Goal: Task Accomplishment & Management: Manage account settings

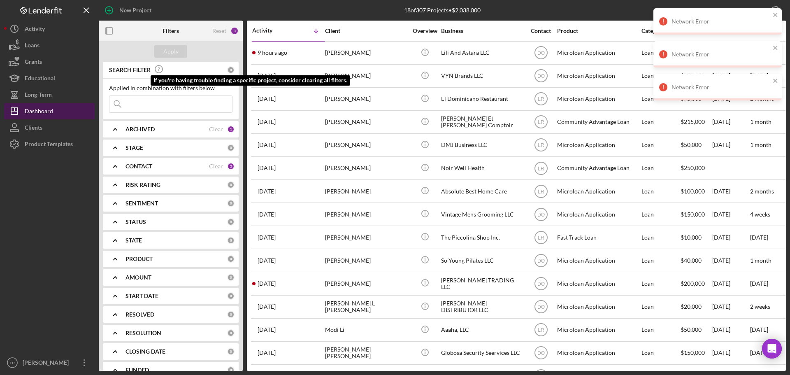
scroll to position [96, 0]
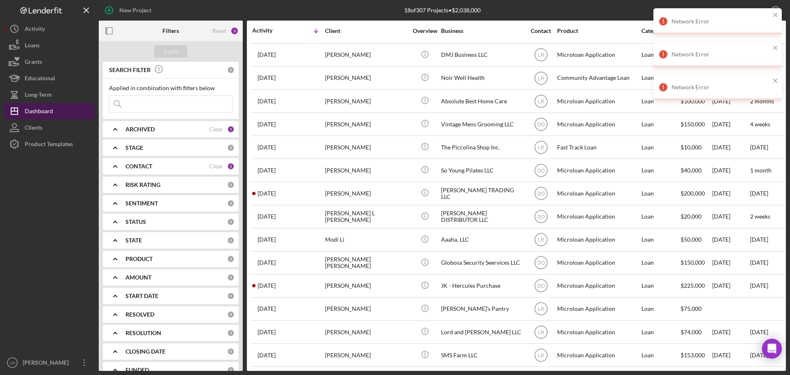
click at [52, 111] on div "Dashboard" at bounding box center [39, 112] width 28 height 19
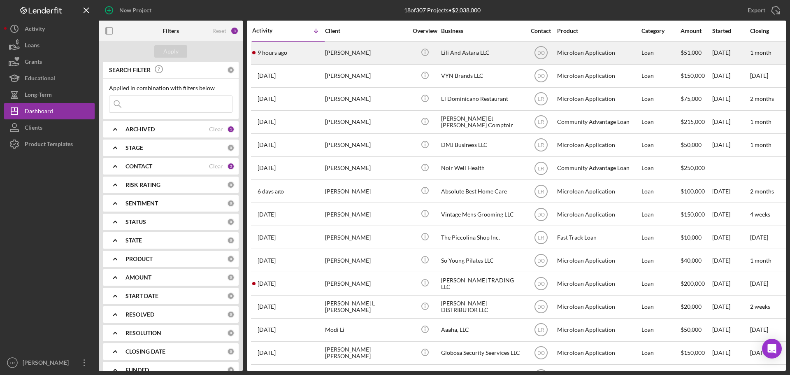
click at [357, 52] on div "[PERSON_NAME]" at bounding box center [366, 53] width 82 height 22
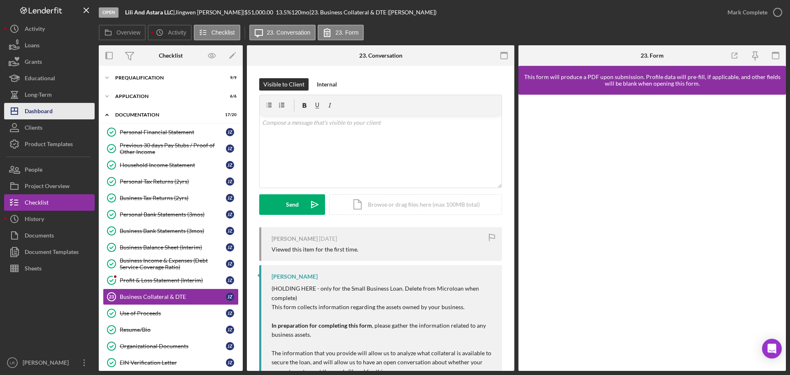
click at [62, 112] on button "Icon/Dashboard Dashboard" at bounding box center [49, 111] width 90 height 16
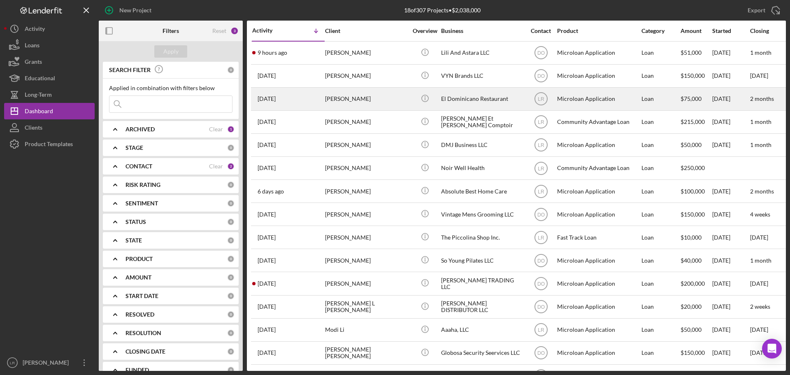
click at [350, 98] on div "[PERSON_NAME]" at bounding box center [366, 99] width 82 height 22
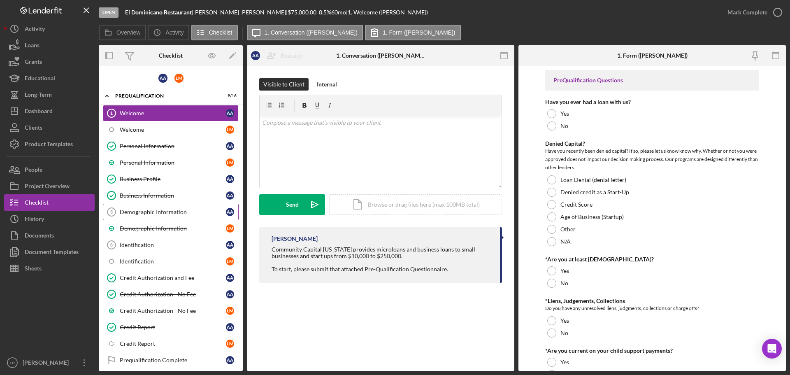
click at [162, 209] on div "Demographic Information" at bounding box center [173, 212] width 106 height 7
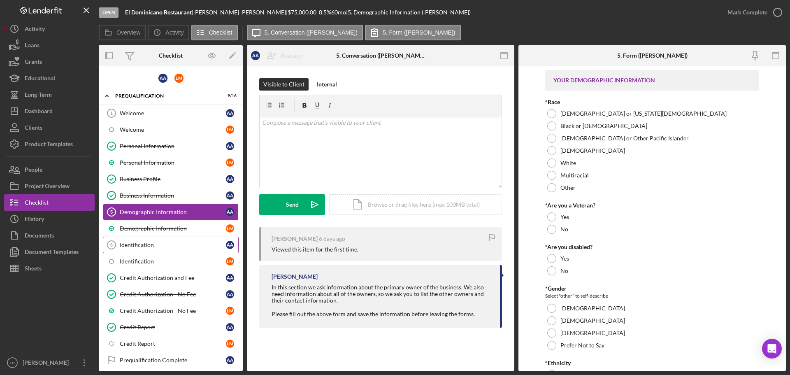
click at [160, 245] on div "Identification" at bounding box center [173, 244] width 106 height 7
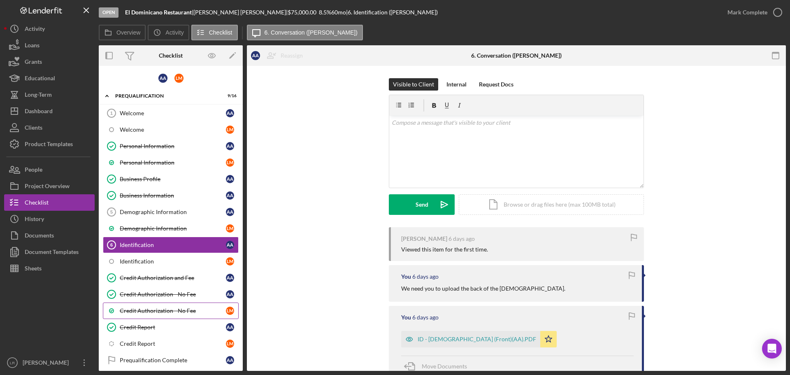
click at [158, 314] on link "Credit Authorization - No Fee [PERSON_NAME]" at bounding box center [171, 310] width 136 height 16
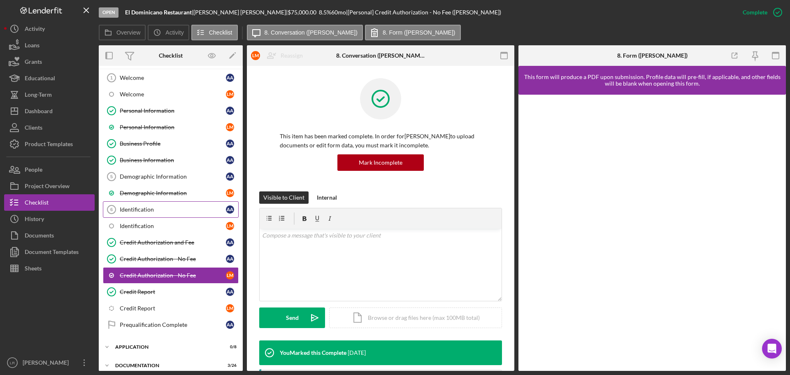
scroll to position [117, 0]
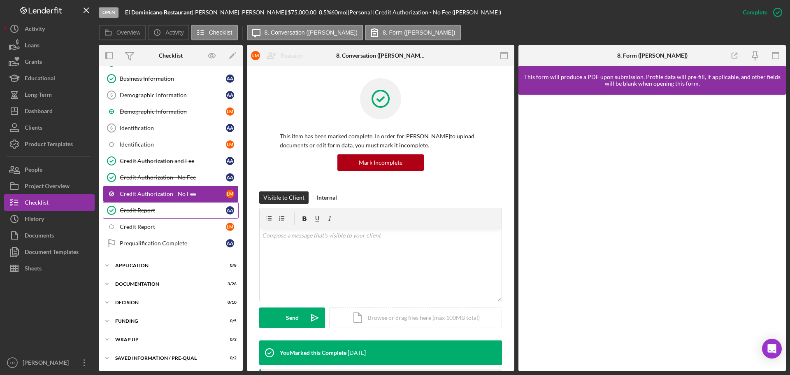
click at [153, 208] on div "Credit Report" at bounding box center [173, 210] width 106 height 7
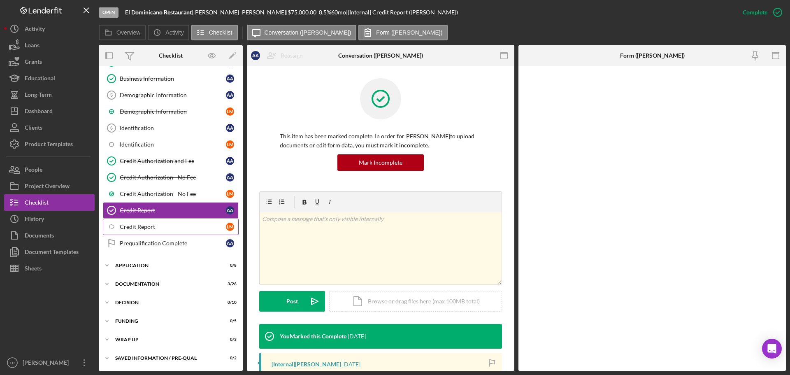
scroll to position [117, 0]
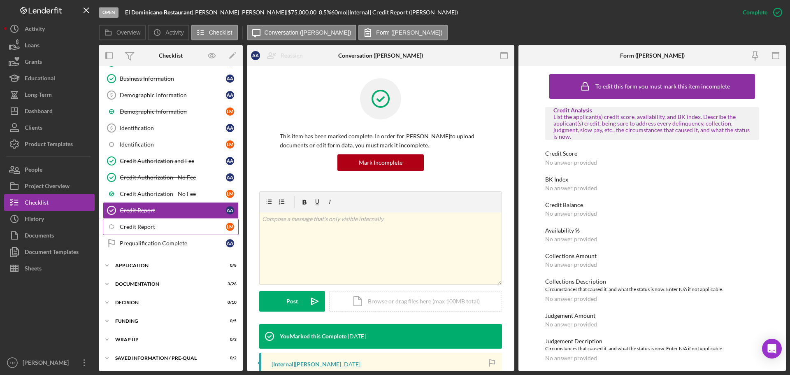
click at [159, 228] on div "Credit Report" at bounding box center [173, 226] width 106 height 7
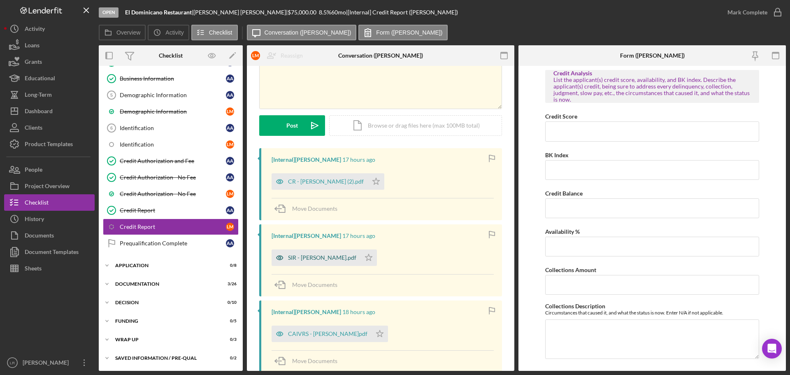
scroll to position [127, 0]
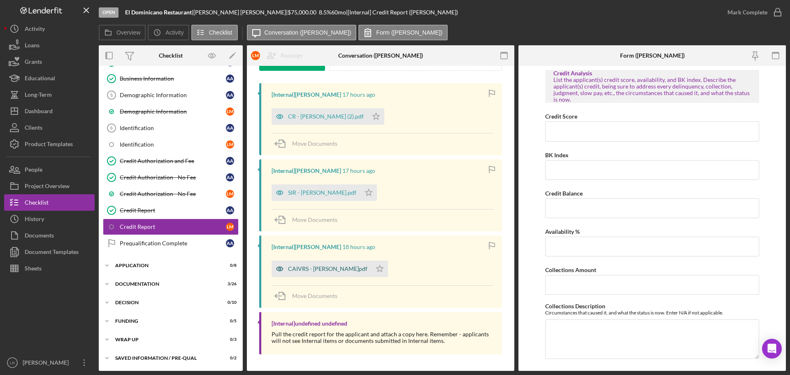
click at [303, 263] on div "CAIVRS - [PERSON_NAME]pdf" at bounding box center [321, 268] width 100 height 16
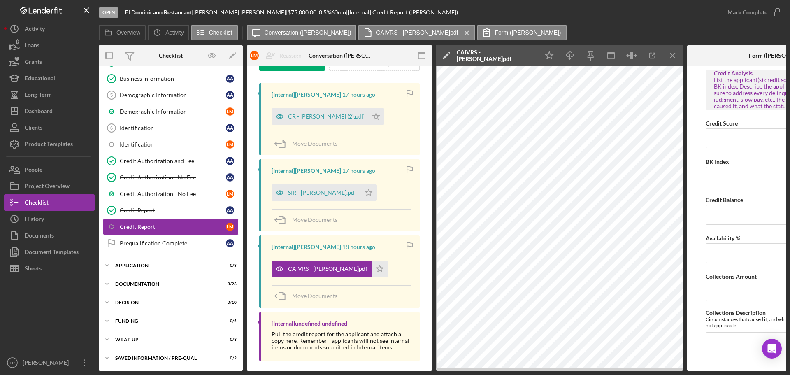
click at [442, 53] on icon "Icon/Edit" at bounding box center [446, 55] width 21 height 21
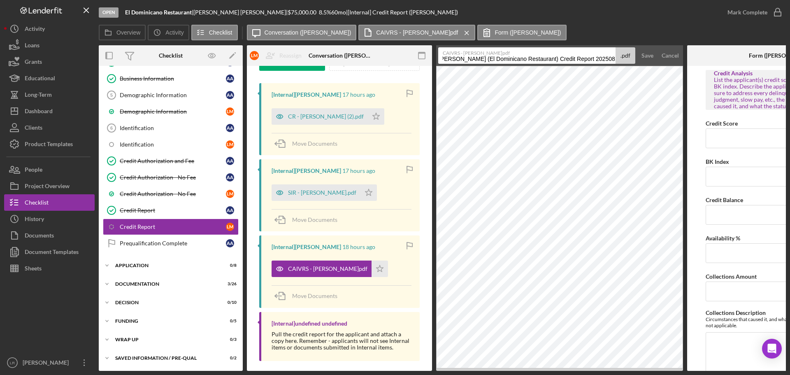
scroll to position [0, 86]
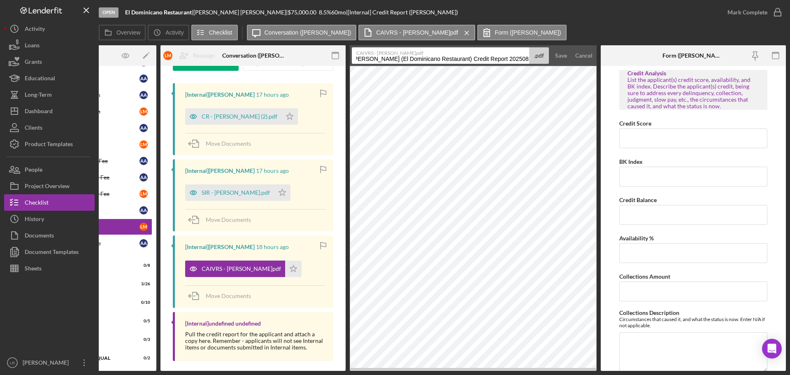
drag, startPoint x: 442, startPoint y: 60, endPoint x: 789, endPoint y: 72, distance: 346.9
click at [789, 72] on div "Open El Dominicano Restaurant | [PERSON_NAME] | $75,000.00 8.5 % 60 mo | [Inter…" at bounding box center [395, 187] width 790 height 375
type input "CAIVERS (LM)"
click at [566, 57] on button "Save" at bounding box center [561, 55] width 20 height 16
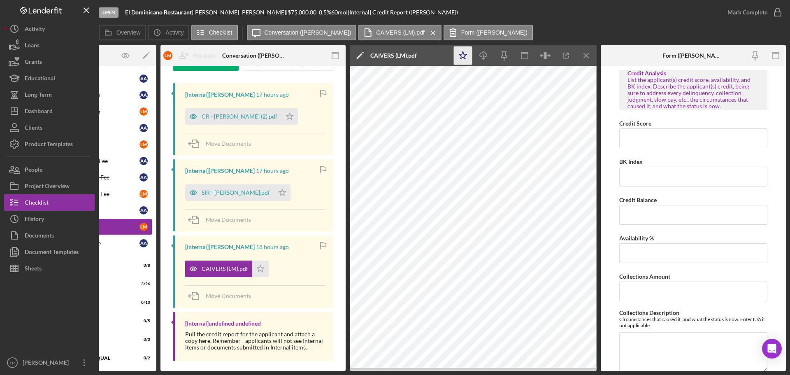
click at [464, 57] on polygon "button" at bounding box center [463, 54] width 8 height 7
click at [483, 53] on icon "Icon/Download" at bounding box center [483, 55] width 19 height 19
click at [584, 54] on icon "Icon/Menu Close" at bounding box center [586, 55] width 19 height 19
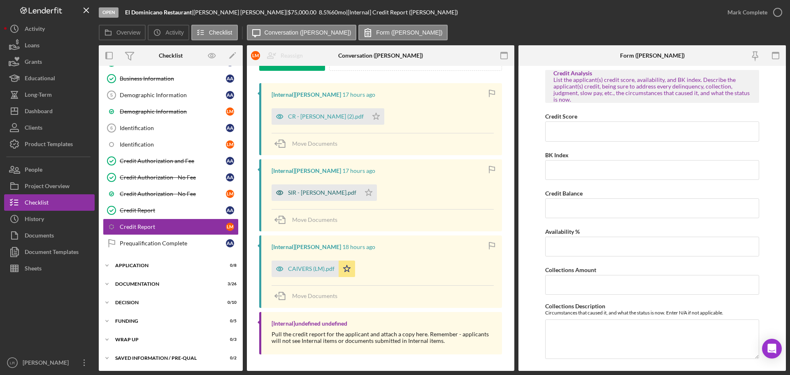
click at [325, 188] on div "SIR - [PERSON_NAME].pdf" at bounding box center [315, 192] width 89 height 16
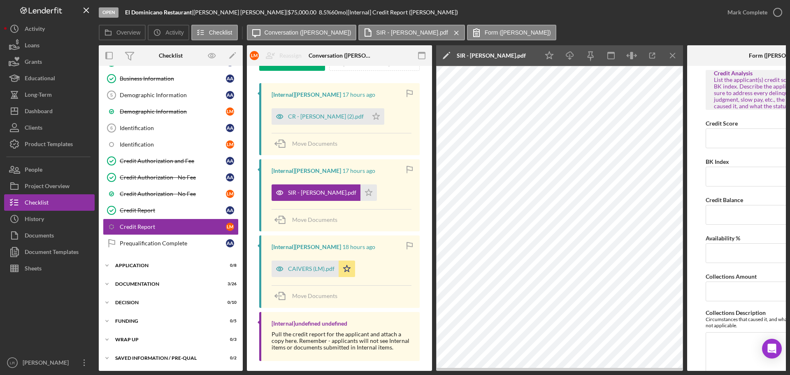
click at [444, 54] on icon "Icon/Edit" at bounding box center [446, 55] width 21 height 21
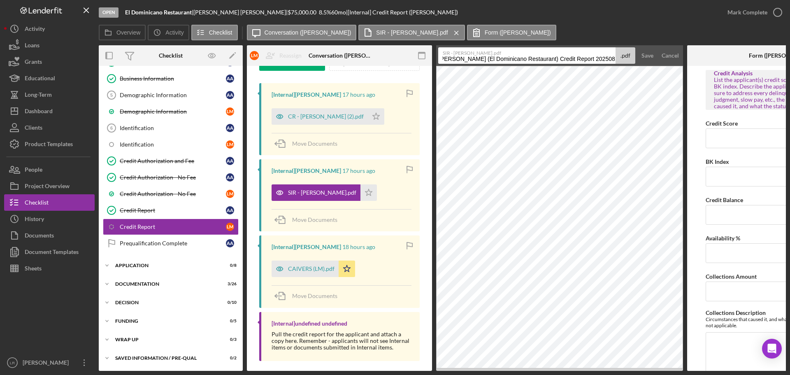
scroll to position [0, 86]
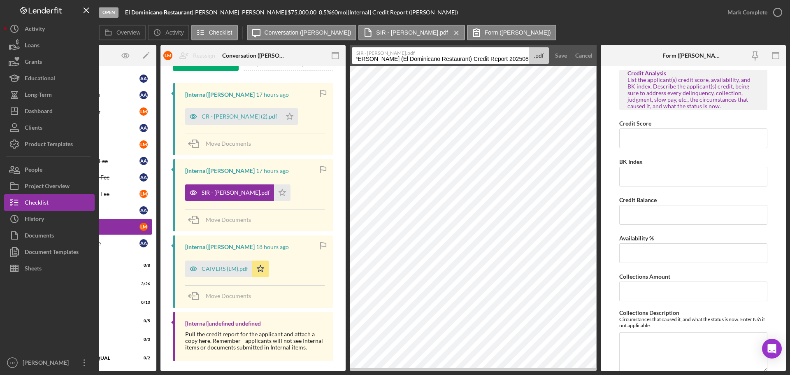
drag, startPoint x: 442, startPoint y: 60, endPoint x: 789, endPoint y: 49, distance: 346.9
click at [789, 50] on div "Open El Dominicano Restaurant | [PERSON_NAME] | $75,000.00 8.5 % 60 mo | [Inter…" at bounding box center [395, 187] width 790 height 375
type input "SIR Report (LM)"
click at [567, 53] on button "Save" at bounding box center [561, 55] width 20 height 16
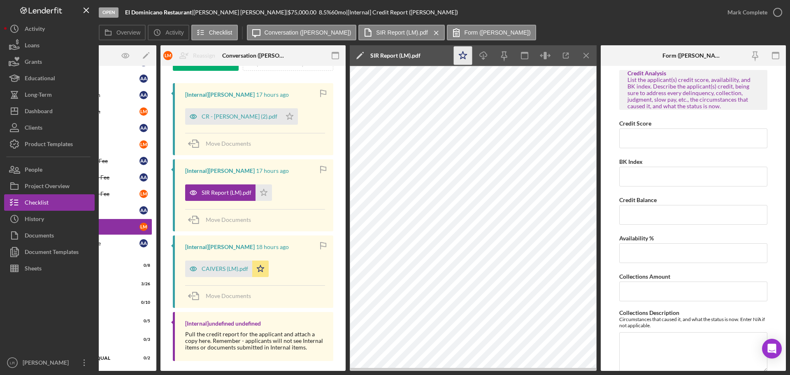
click at [465, 51] on icon "Icon/Star" at bounding box center [463, 55] width 19 height 19
click at [481, 53] on icon "button" at bounding box center [483, 54] width 7 height 5
click at [588, 63] on icon "Icon/Menu Close" at bounding box center [586, 55] width 19 height 19
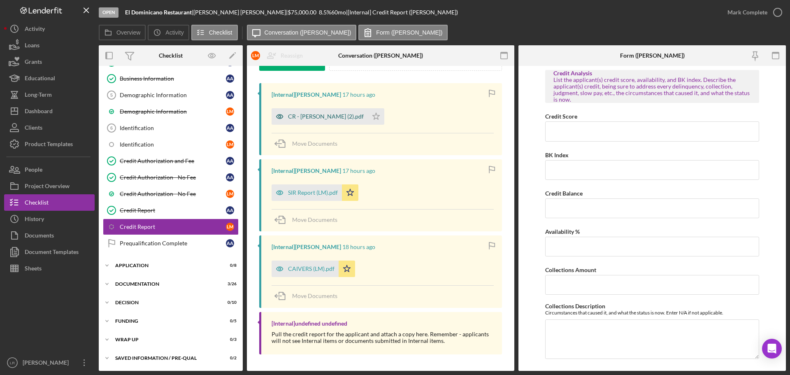
click at [323, 116] on div "CR - [PERSON_NAME] (2).pdf" at bounding box center [326, 116] width 76 height 7
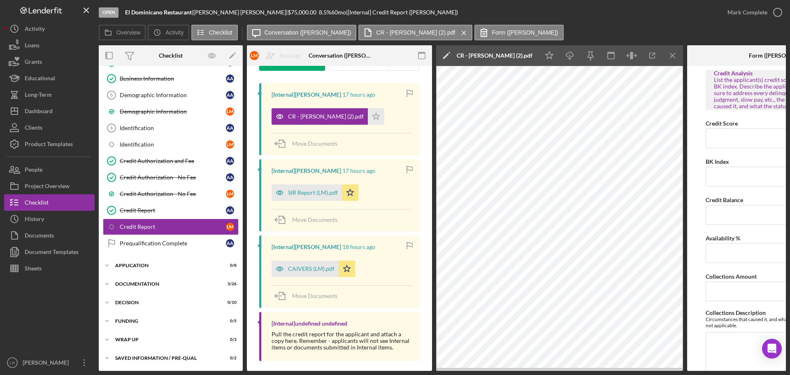
click at [445, 55] on icon "Icon/Edit" at bounding box center [446, 55] width 21 height 21
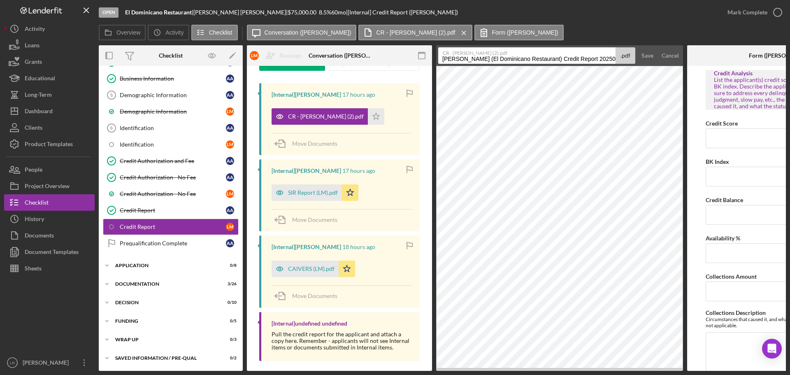
drag, startPoint x: 558, startPoint y: 59, endPoint x: -87, endPoint y: 58, distance: 644.8
click at [0, 58] on html "Open El Dominicano Restaurant | [PERSON_NAME] | $75,000.00 8.5 % 60 mo | [Inter…" at bounding box center [395, 187] width 790 height 375
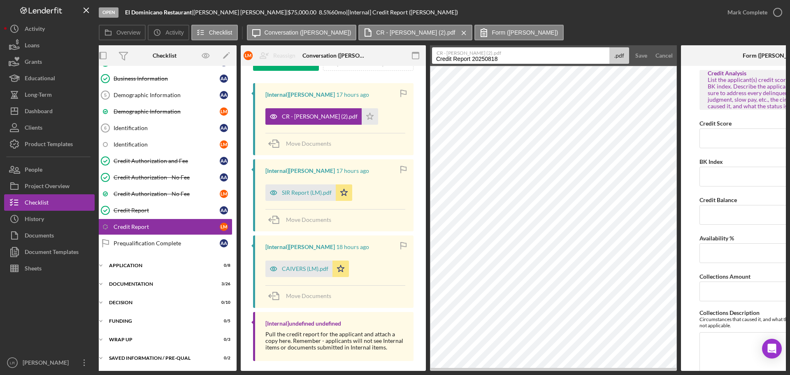
drag, startPoint x: 476, startPoint y: 57, endPoint x: 778, endPoint y: 70, distance: 302.2
click at [778, 71] on div "Overview Internal Workflow Stage Open Icon/Dropdown Arrow Archive (can unarchiv…" at bounding box center [442, 207] width 687 height 325
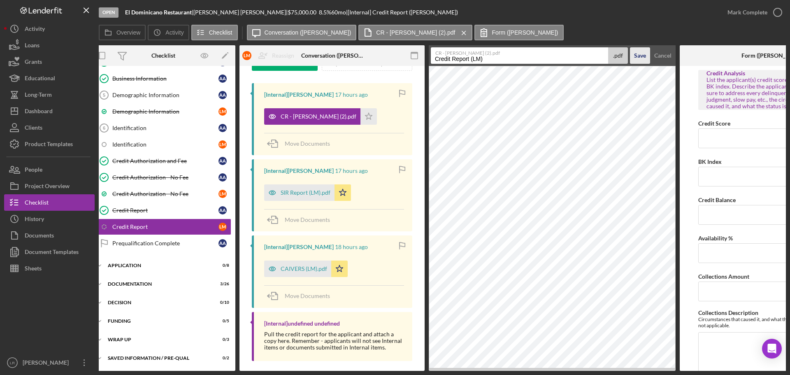
type input "Credit Report (LM)"
click at [636, 54] on div "Save" at bounding box center [640, 55] width 12 height 16
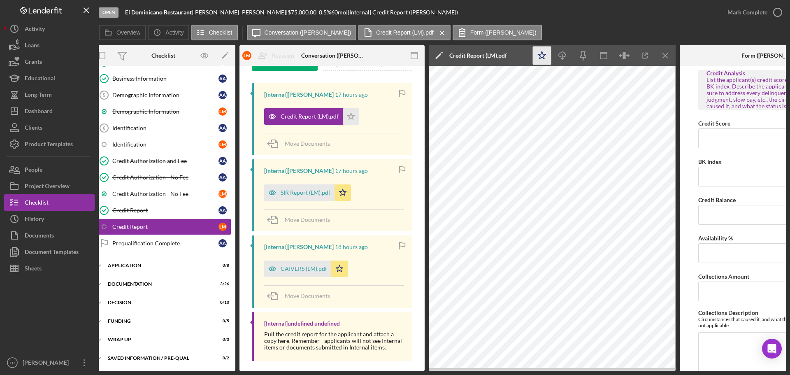
click at [540, 56] on polygon "button" at bounding box center [542, 54] width 8 height 7
click at [561, 55] on icon "Icon/Download" at bounding box center [562, 55] width 19 height 19
click at [739, 11] on div "Mark Complete" at bounding box center [747, 12] width 40 height 16
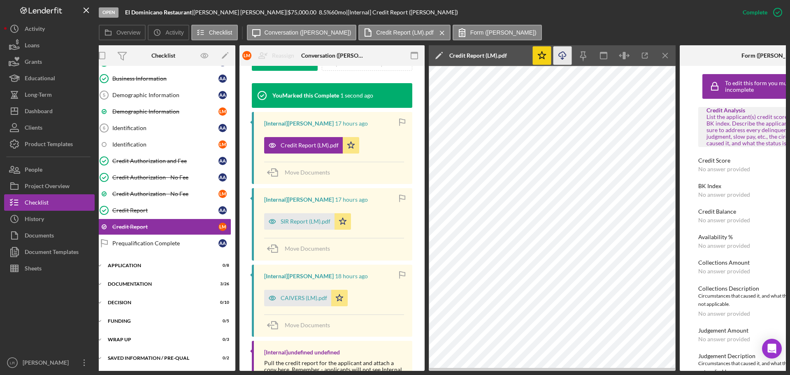
scroll to position [0, 0]
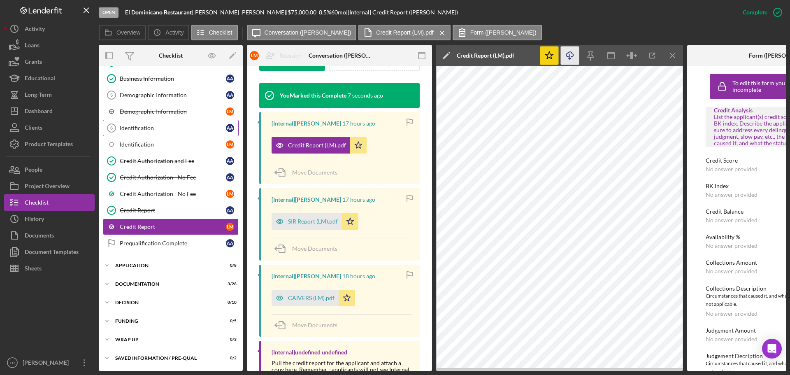
click at [145, 131] on div "Identification" at bounding box center [173, 128] width 106 height 7
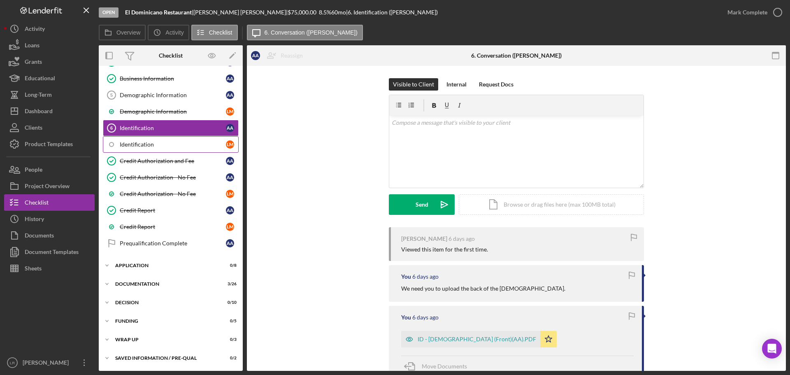
click at [159, 143] on div "Identification" at bounding box center [173, 144] width 106 height 7
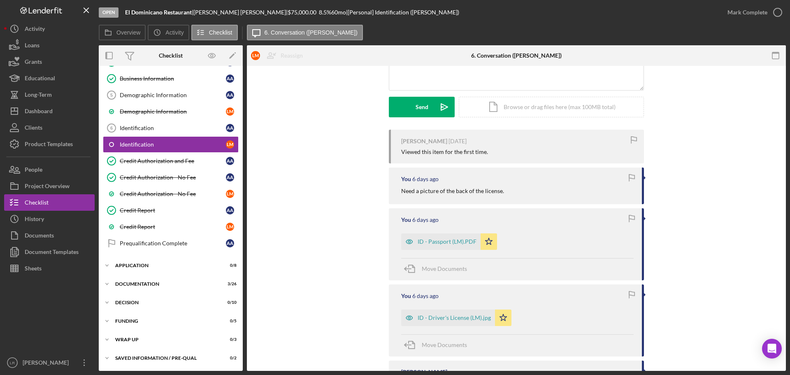
scroll to position [123, 0]
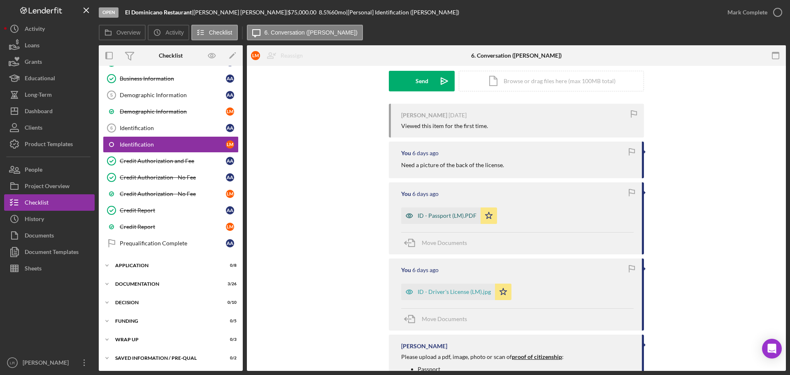
click at [452, 216] on div "ID - Passport (LM).PDF" at bounding box center [446, 215] width 59 height 7
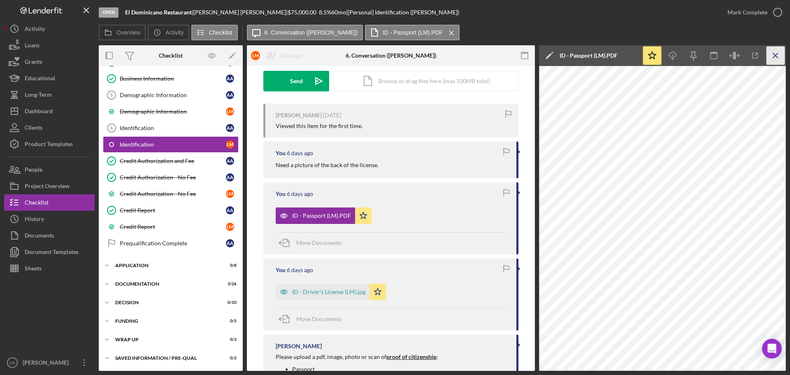
click at [773, 57] on icon "Icon/Menu Close" at bounding box center [775, 55] width 19 height 19
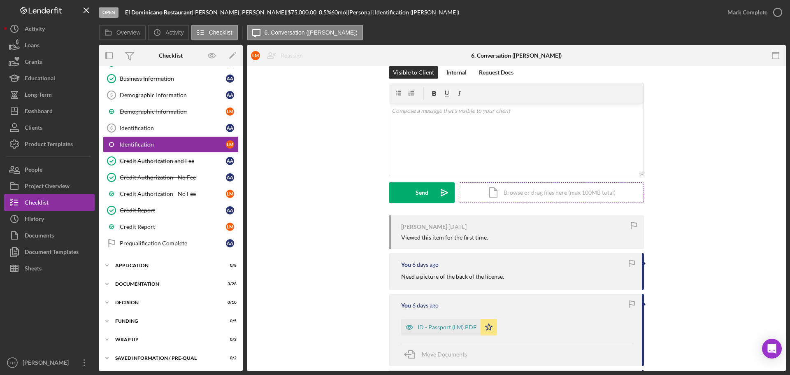
scroll to position [0, 0]
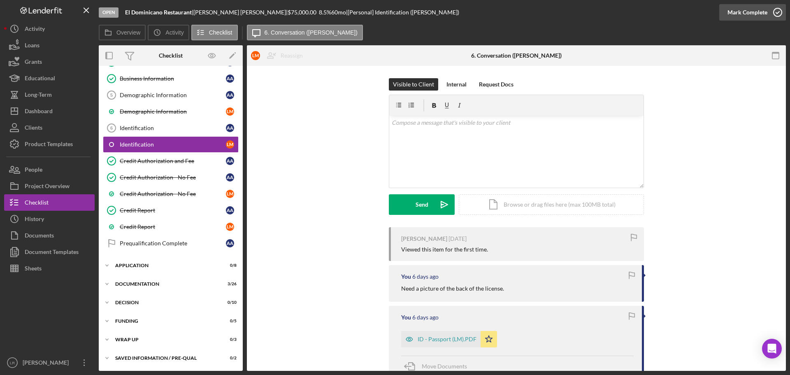
click at [739, 15] on div "Mark Complete" at bounding box center [747, 12] width 40 height 16
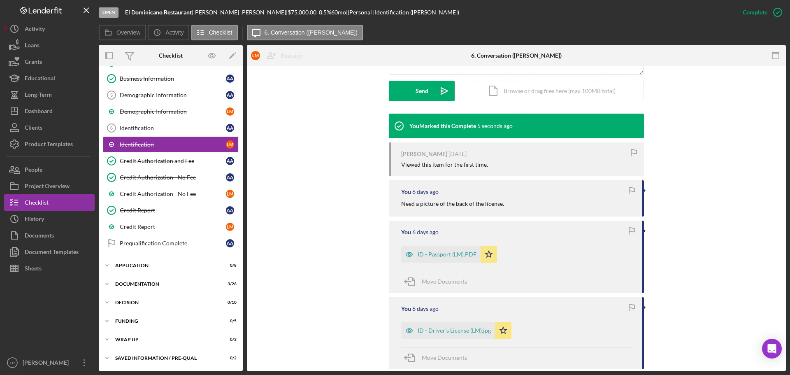
scroll to position [206, 0]
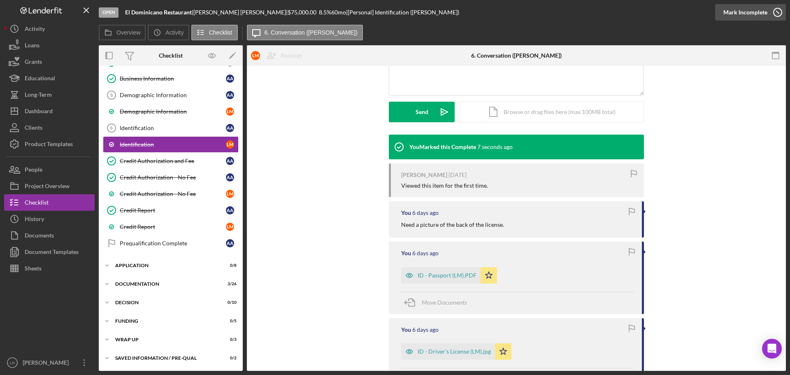
click at [752, 14] on div "Mark Incomplete" at bounding box center [745, 12] width 44 height 16
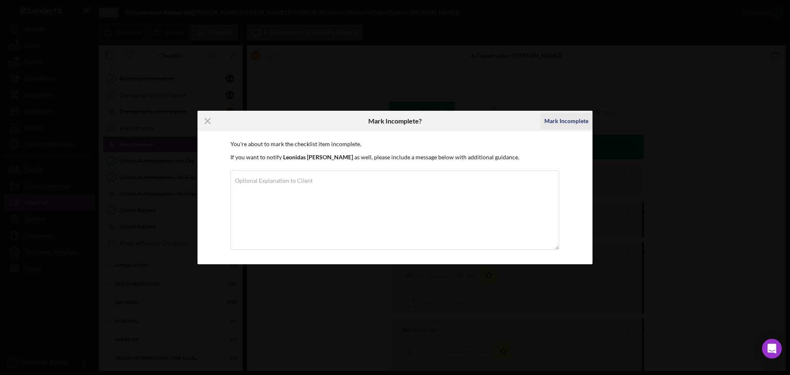
click at [579, 119] on div "Mark Incomplete" at bounding box center [566, 121] width 44 height 16
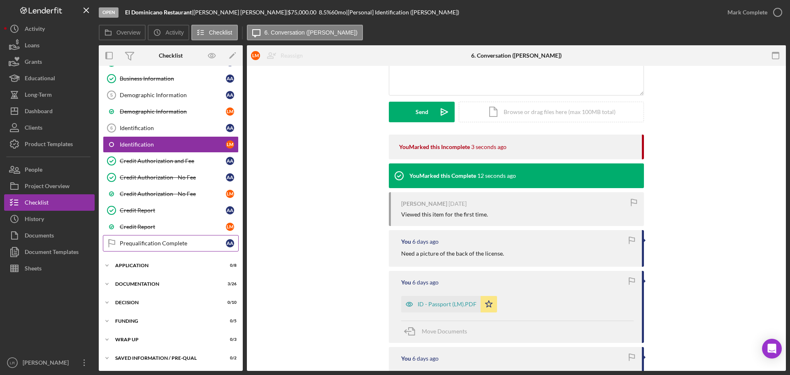
click at [167, 243] on div "Prequalification Complete" at bounding box center [173, 243] width 106 height 7
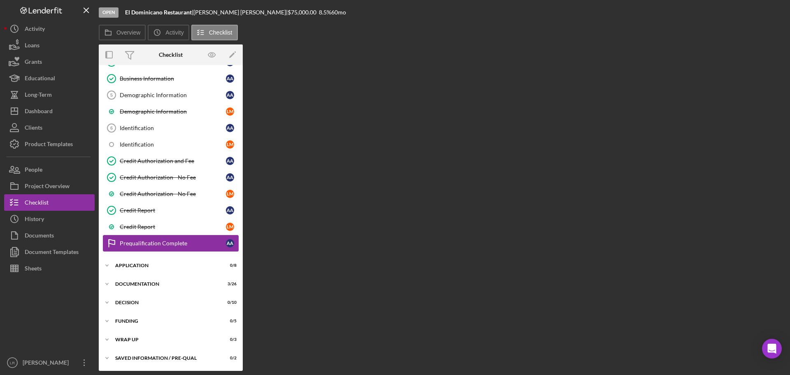
scroll to position [117, 0]
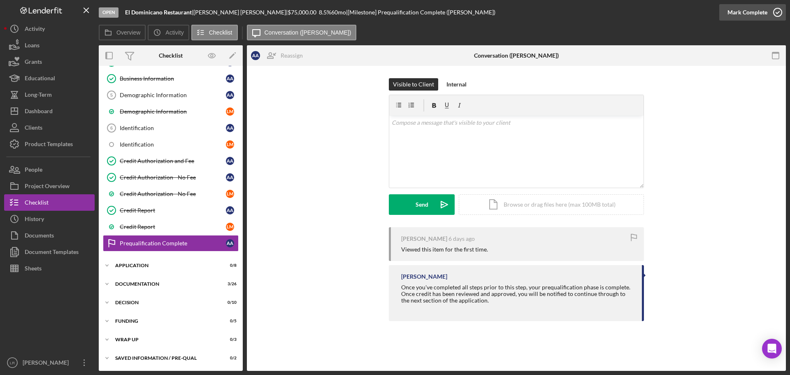
click at [741, 12] on div "Mark Complete" at bounding box center [747, 12] width 40 height 16
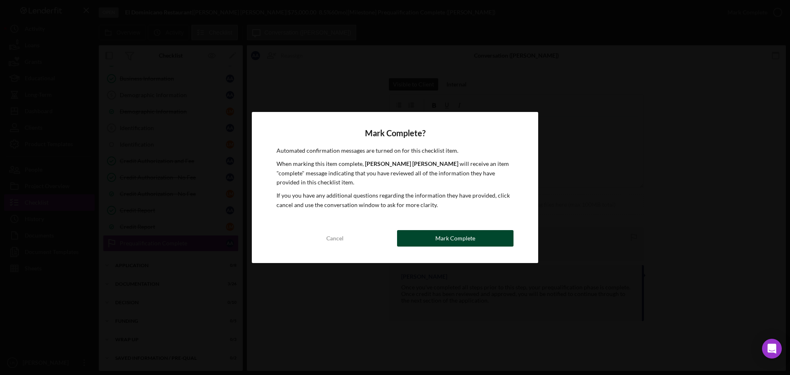
click at [462, 239] on div "Mark Complete" at bounding box center [455, 238] width 40 height 16
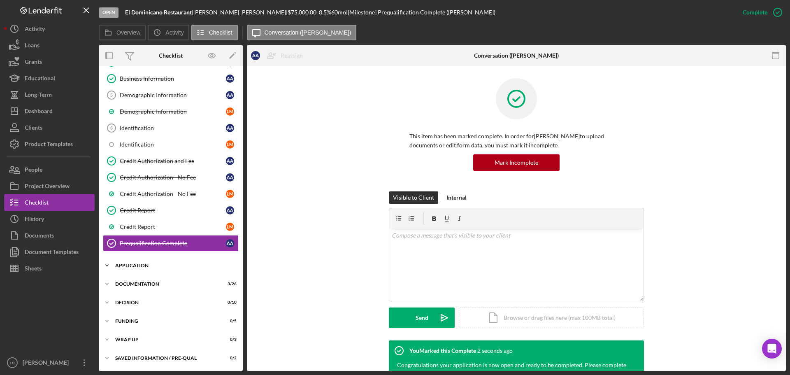
click at [137, 262] on div "Icon/Expander Application 0 / 8" at bounding box center [171, 265] width 144 height 16
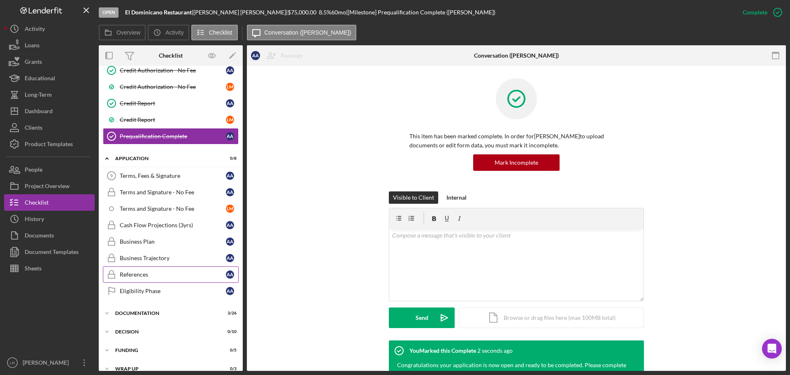
scroll to position [253, 0]
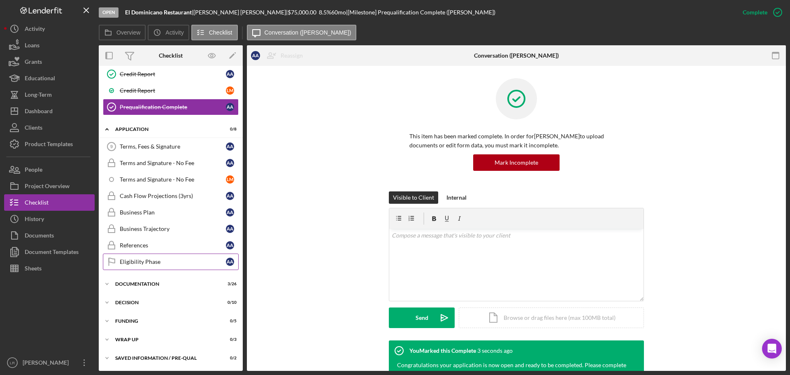
click at [133, 259] on div "Eligibility Phase" at bounding box center [173, 261] width 106 height 7
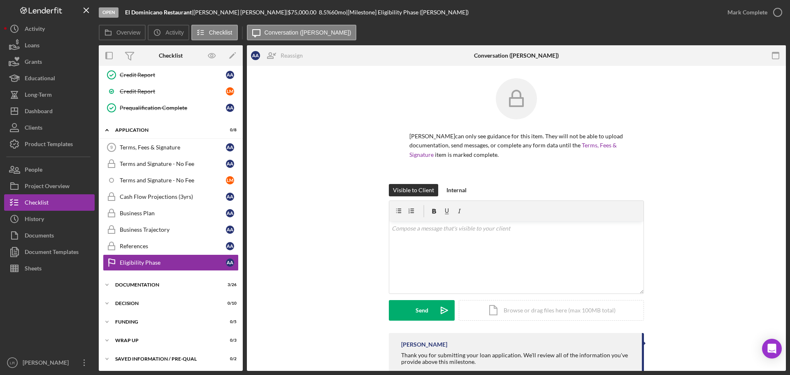
scroll to position [253, 0]
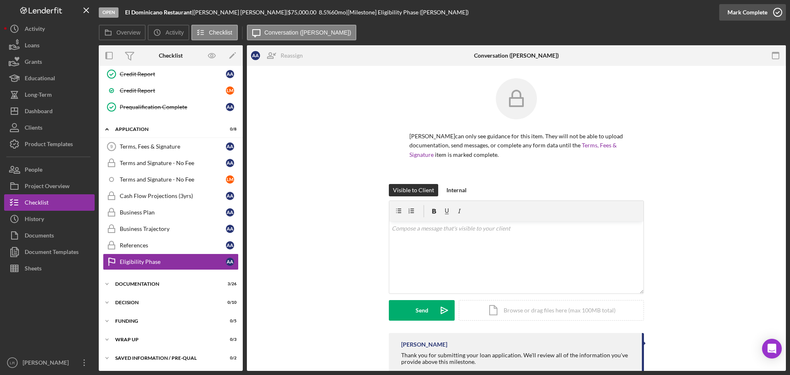
click at [749, 13] on div "Mark Complete" at bounding box center [747, 12] width 40 height 16
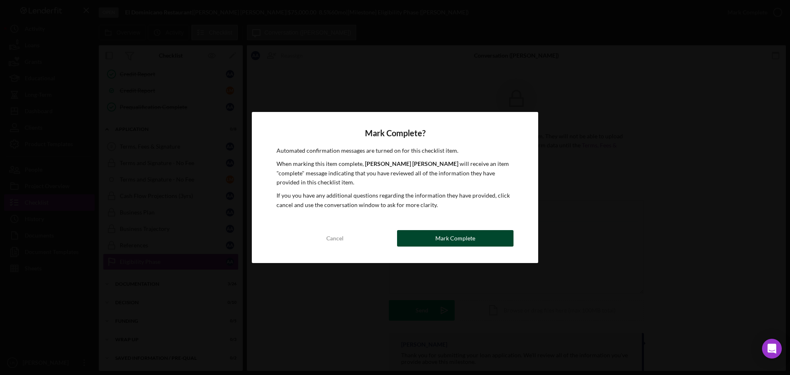
click at [459, 241] on div "Mark Complete" at bounding box center [455, 238] width 40 height 16
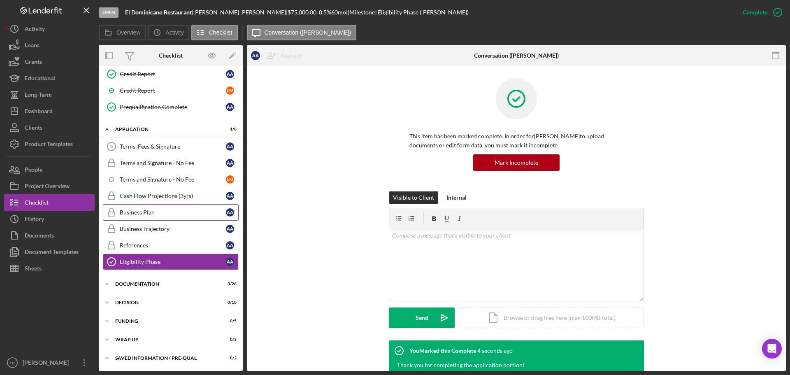
click at [173, 216] on link "Business Plan Business Plan A A" at bounding box center [171, 212] width 136 height 16
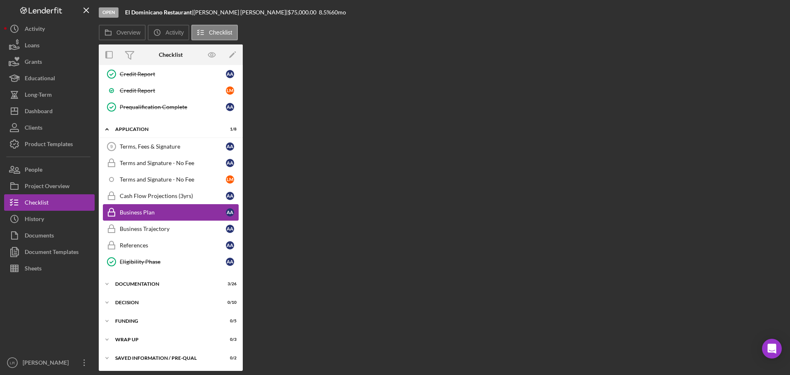
scroll to position [253, 0]
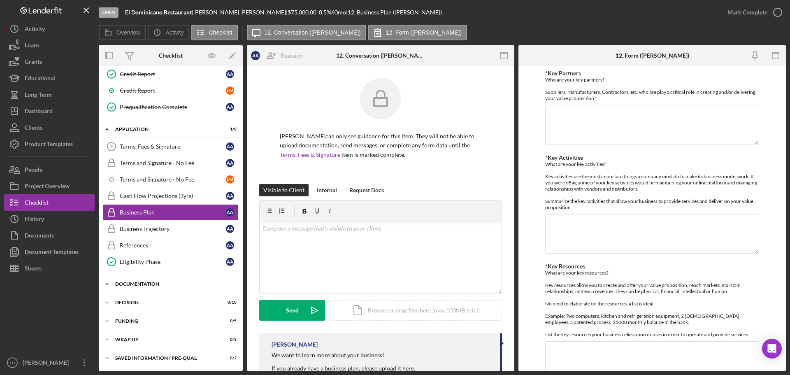
click at [146, 284] on div "Documentation" at bounding box center [173, 283] width 117 height 5
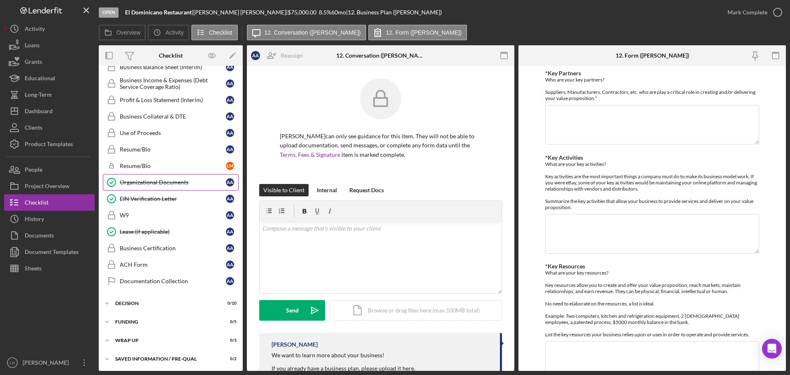
scroll to position [685, 0]
click at [159, 160] on link "Icon/Checklist Item Sub Locked Resume/Bio [PERSON_NAME]" at bounding box center [171, 165] width 136 height 16
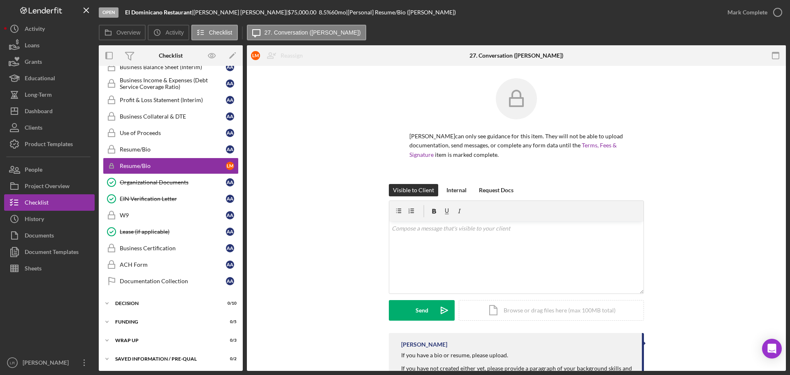
scroll to position [685, 0]
click at [767, 17] on icon "button" at bounding box center [777, 12] width 21 height 21
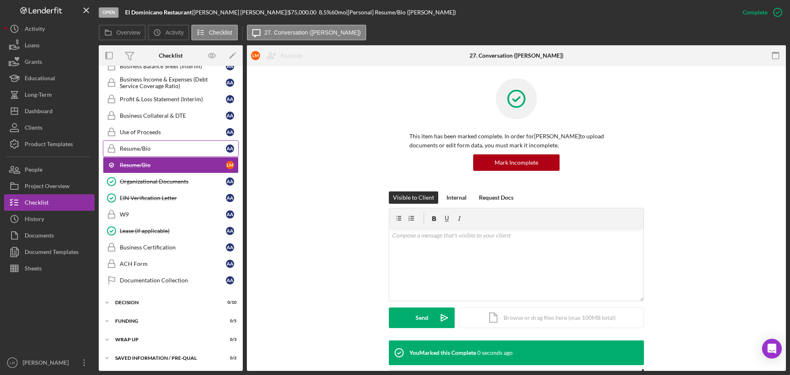
click at [127, 148] on div "Resume/Bio" at bounding box center [173, 148] width 106 height 7
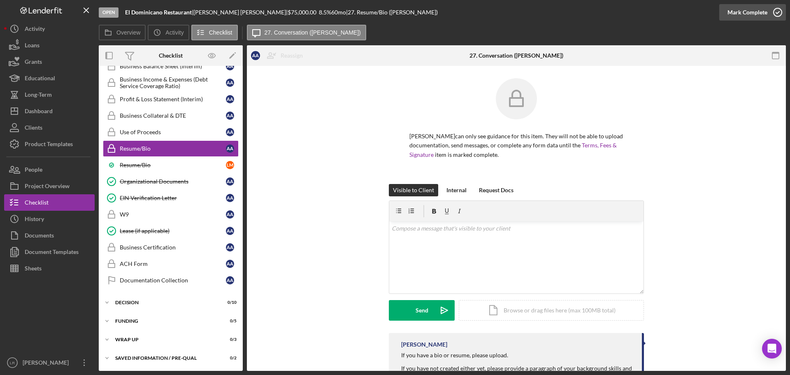
scroll to position [685, 0]
click at [757, 9] on div "Mark Complete" at bounding box center [747, 12] width 40 height 16
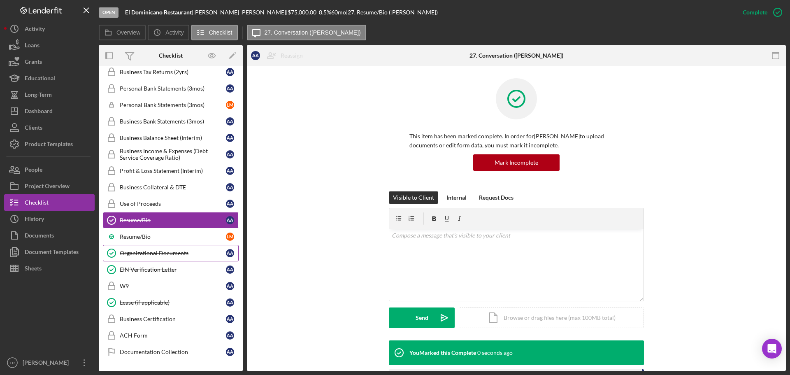
scroll to position [603, 0]
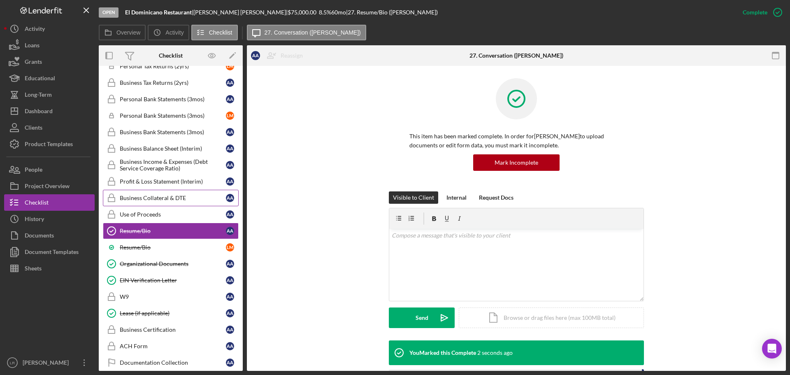
click at [178, 198] on div "Business Collateral & DTE" at bounding box center [173, 198] width 106 height 7
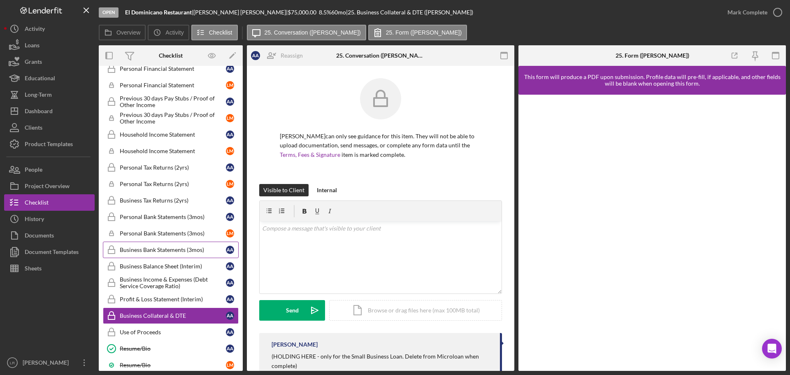
scroll to position [480, 0]
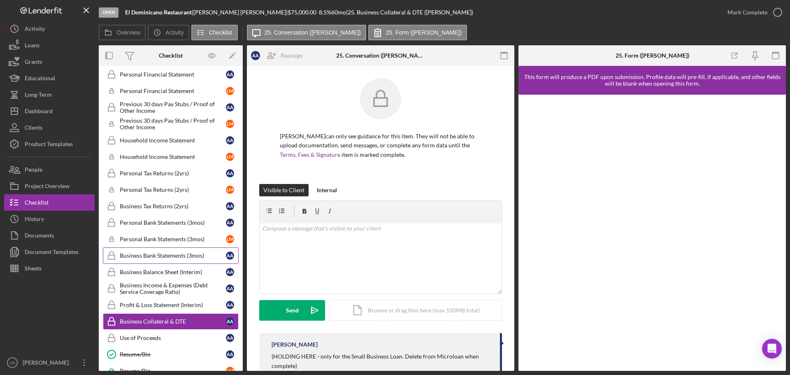
click at [161, 173] on div "Personal Tax Returns (2yrs)" at bounding box center [173, 173] width 106 height 7
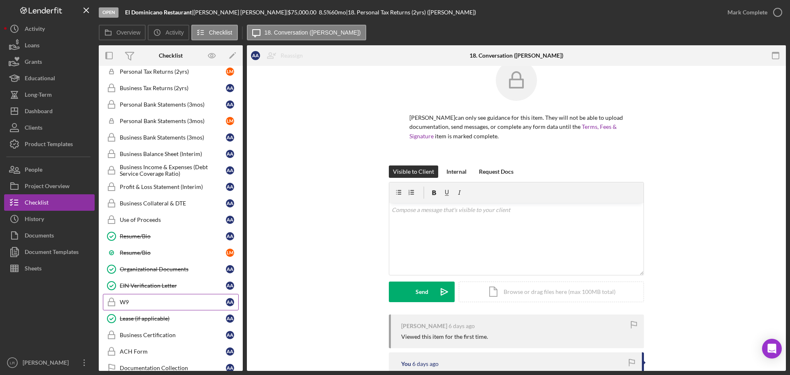
scroll to position [397, 0]
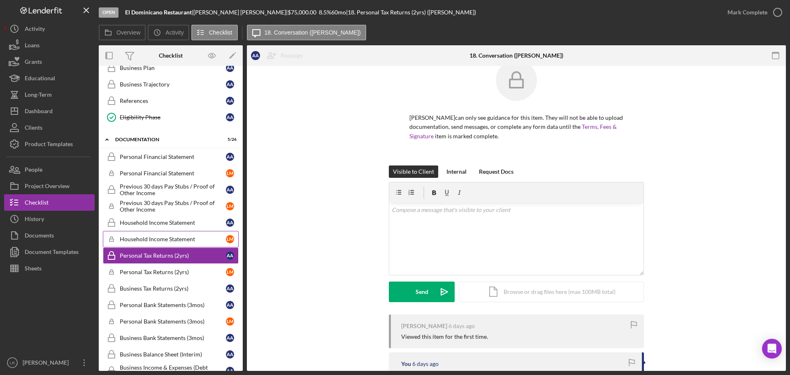
click at [181, 238] on div "Household Income Statement" at bounding box center [173, 239] width 106 height 7
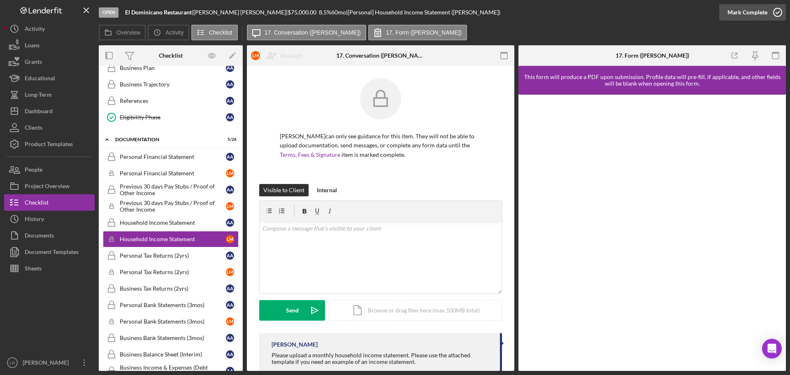
click at [735, 13] on div "Mark Complete" at bounding box center [747, 12] width 40 height 16
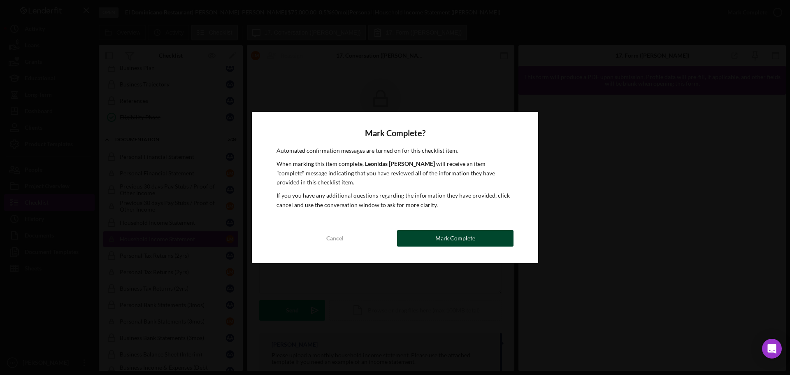
click at [466, 239] on div "Mark Complete" at bounding box center [455, 238] width 40 height 16
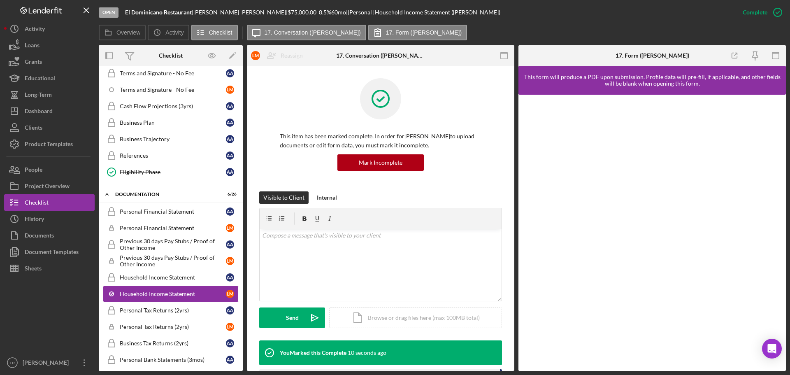
scroll to position [274, 0]
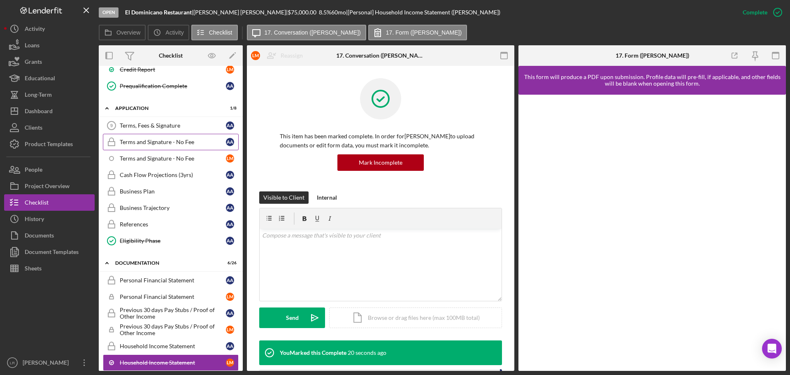
click at [185, 141] on div "Terms and Signature - No Fee" at bounding box center [173, 142] width 106 height 7
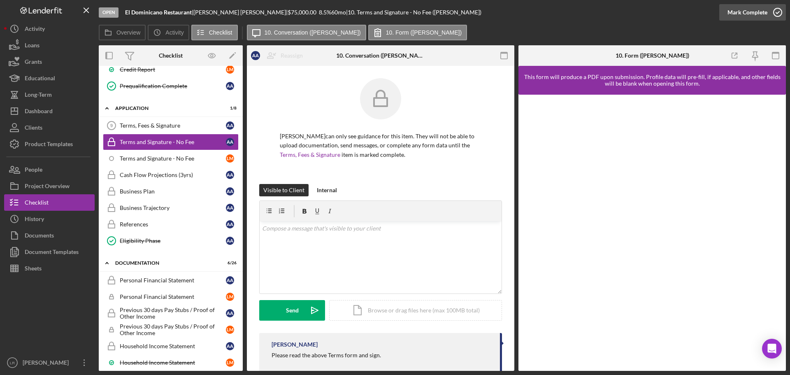
click at [737, 12] on div "Mark Complete" at bounding box center [747, 12] width 40 height 16
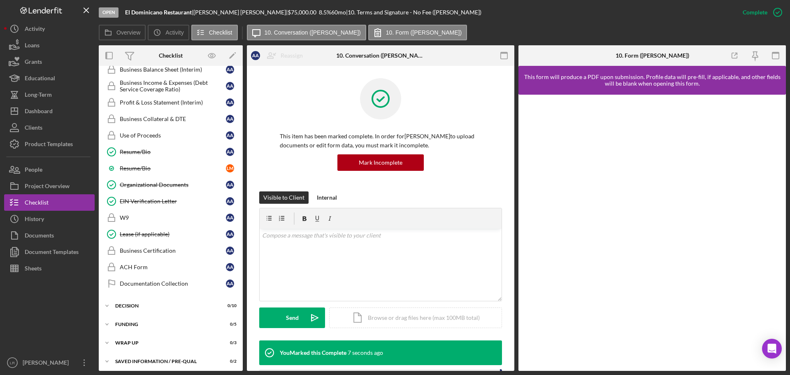
scroll to position [685, 0]
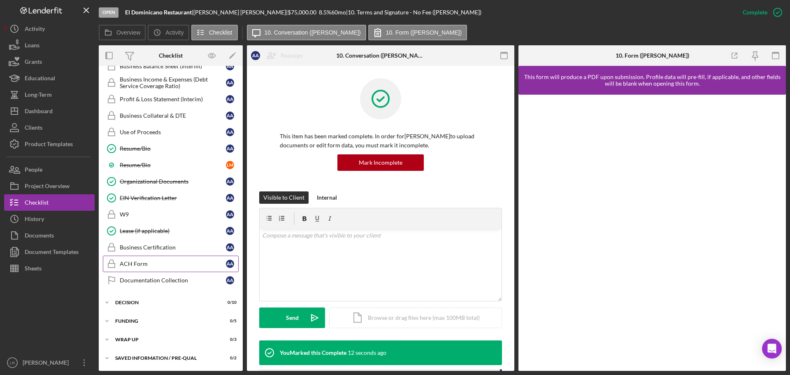
click at [157, 266] on div "ACH Form" at bounding box center [173, 263] width 106 height 7
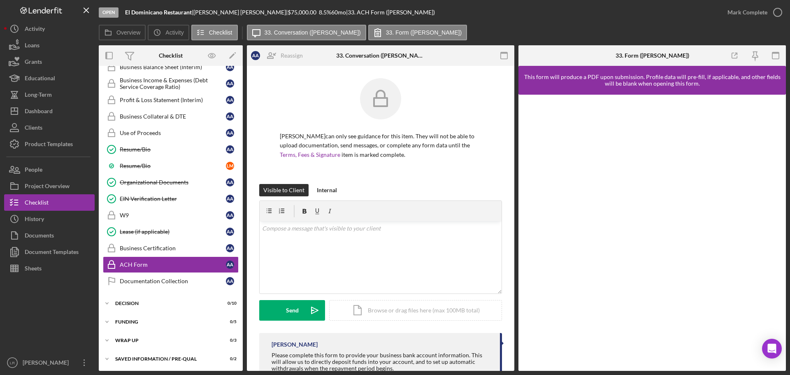
scroll to position [685, 0]
click at [748, 15] on div "Mark Complete" at bounding box center [747, 12] width 40 height 16
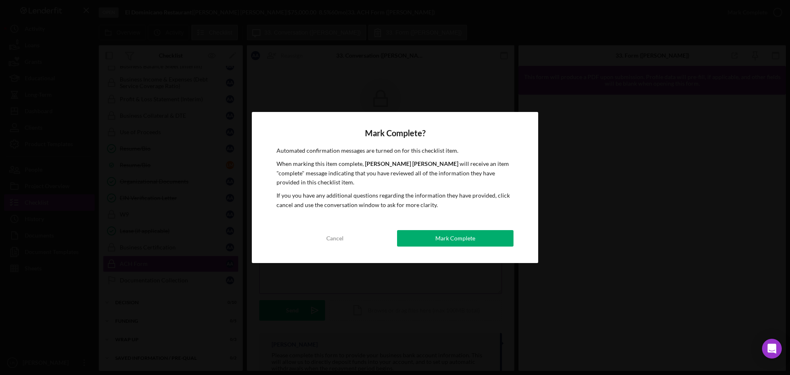
click at [455, 234] on div "Mark Complete" at bounding box center [455, 238] width 40 height 16
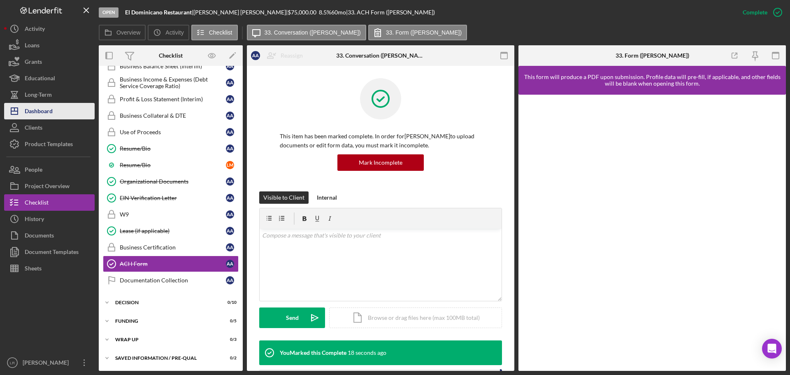
click at [48, 112] on div "Dashboard" at bounding box center [39, 112] width 28 height 19
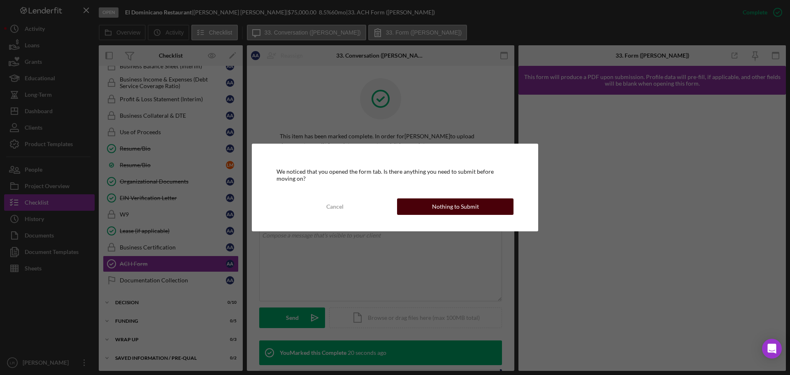
click at [478, 209] on button "Nothing to Submit" at bounding box center [455, 206] width 116 height 16
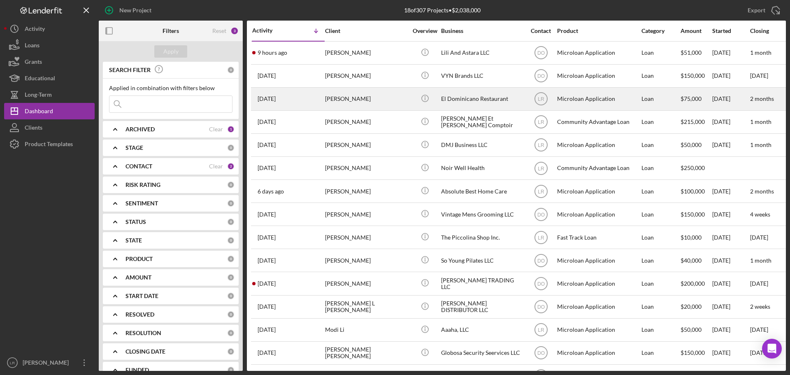
click at [357, 102] on div "[PERSON_NAME]" at bounding box center [366, 99] width 82 height 22
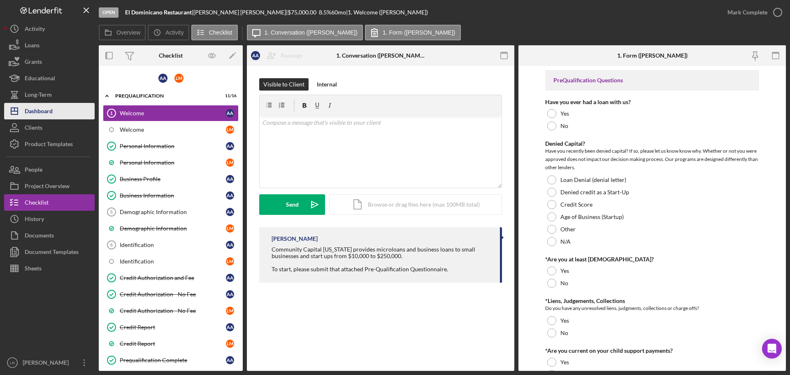
click at [50, 109] on div "Dashboard" at bounding box center [39, 112] width 28 height 19
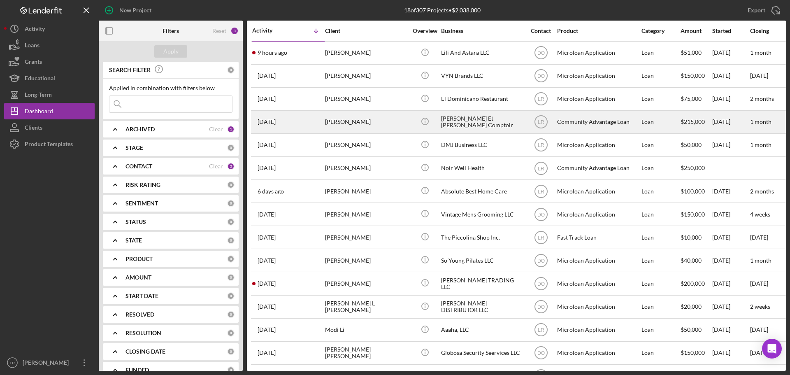
click at [364, 123] on div "[PERSON_NAME]" at bounding box center [366, 122] width 82 height 22
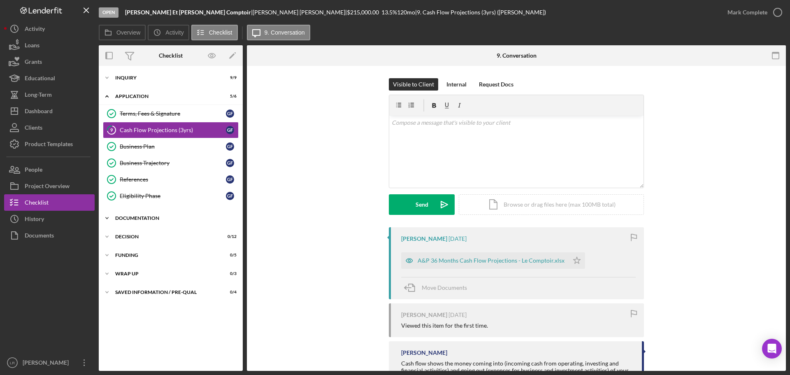
click at [134, 217] on div "Documentation" at bounding box center [173, 217] width 117 height 5
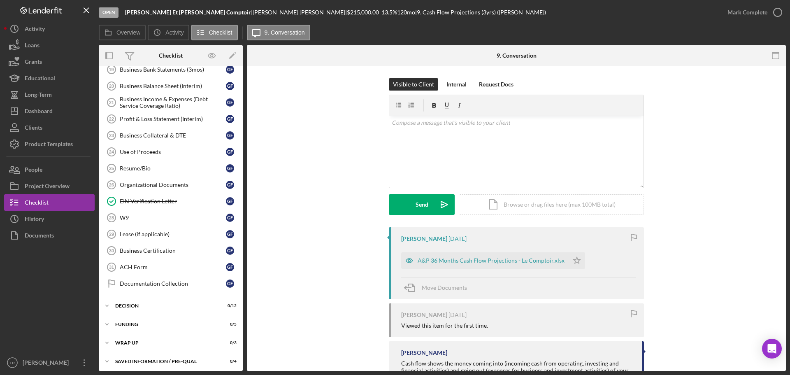
scroll to position [268, 0]
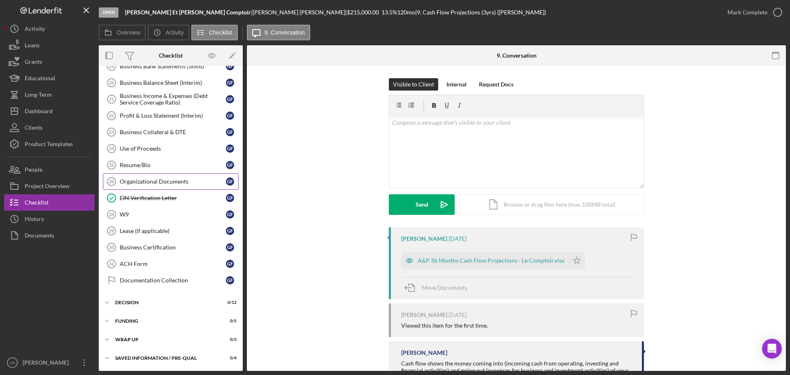
click at [194, 180] on div "Organizational Documents" at bounding box center [173, 181] width 106 height 7
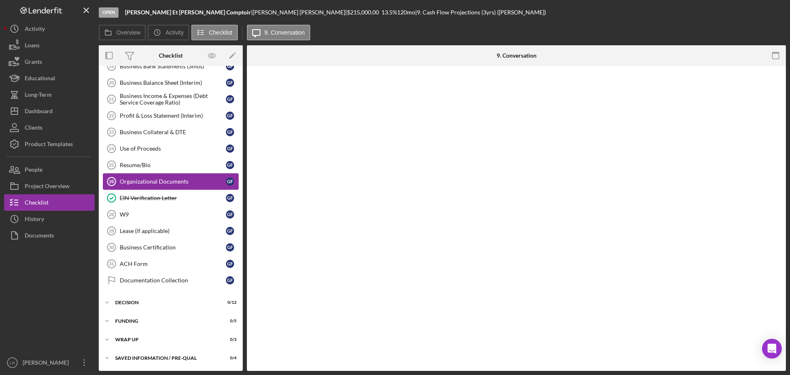
scroll to position [268, 0]
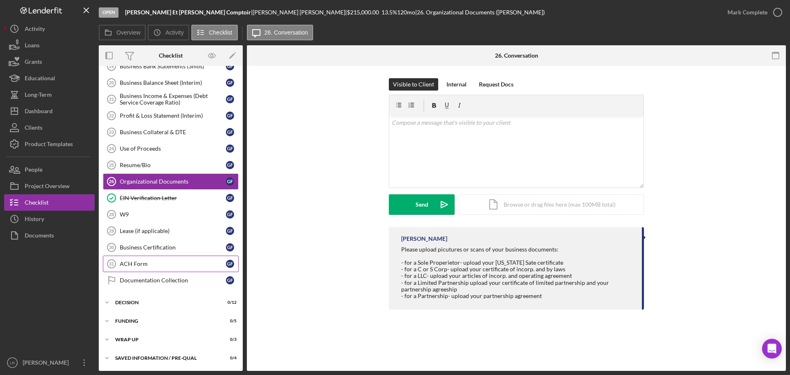
click at [159, 265] on div "ACH Form" at bounding box center [173, 263] width 106 height 7
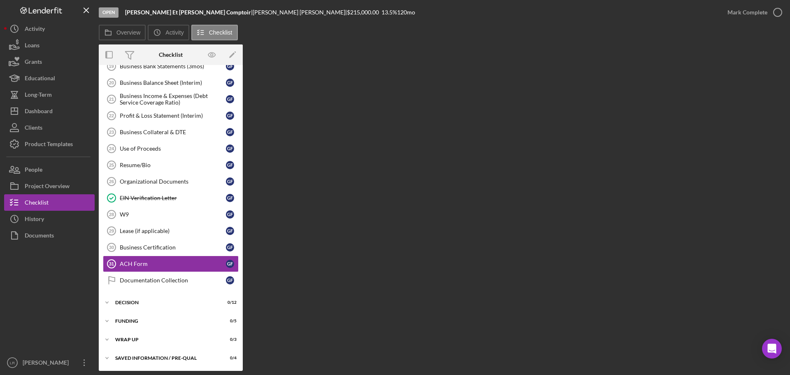
scroll to position [268, 0]
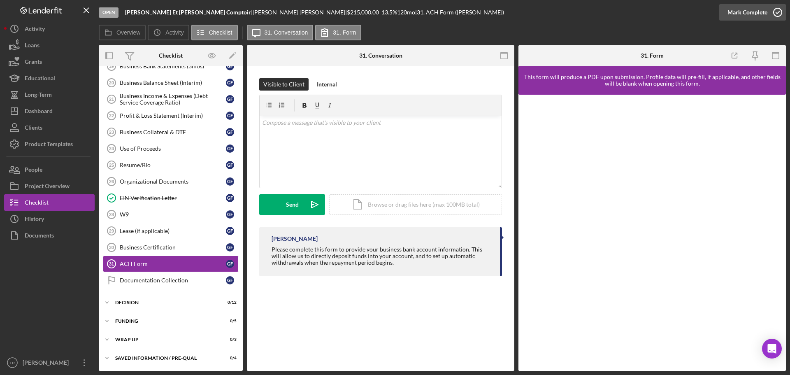
click at [742, 12] on div "Mark Complete" at bounding box center [747, 12] width 40 height 16
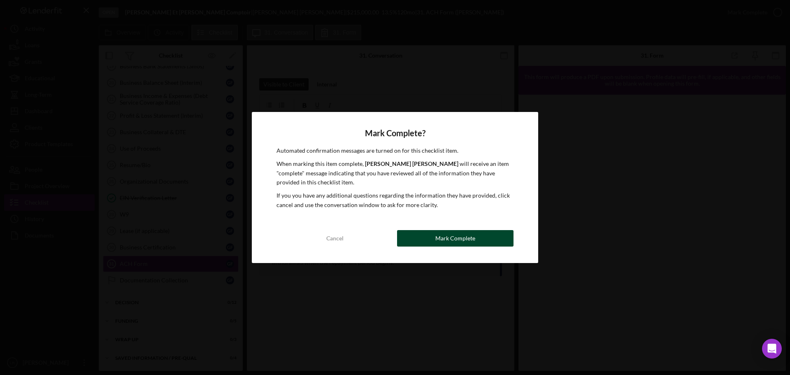
click at [435, 239] on button "Mark Complete" at bounding box center [455, 238] width 116 height 16
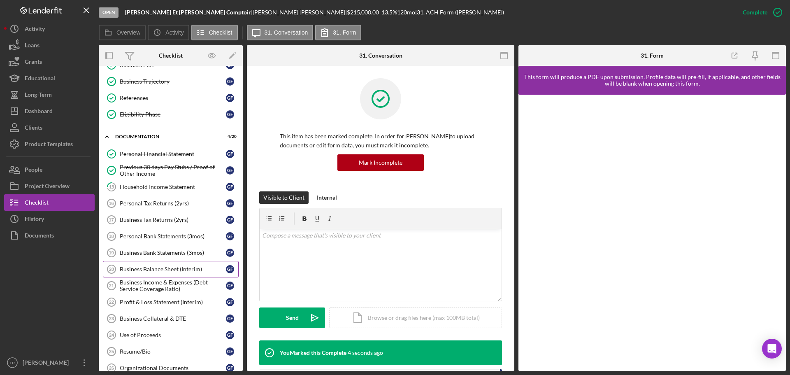
scroll to position [62, 0]
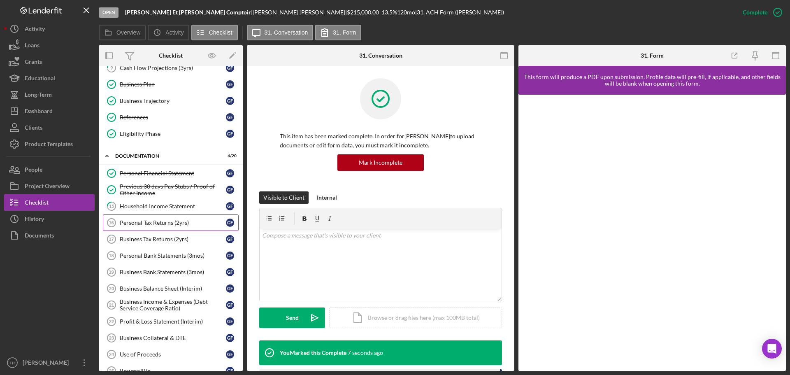
click at [177, 223] on div "Personal Tax Returns (2yrs)" at bounding box center [173, 222] width 106 height 7
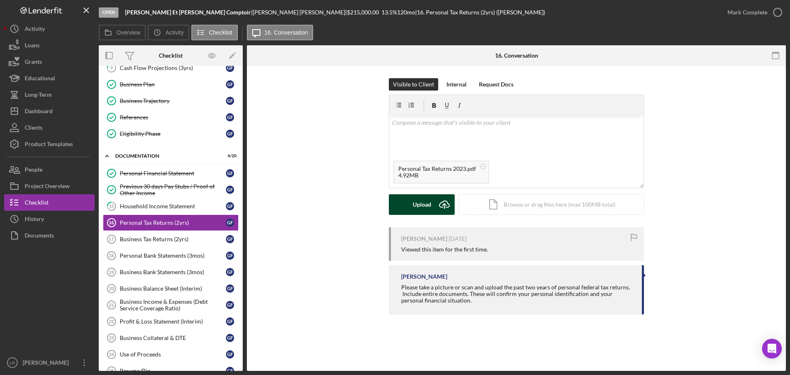
click at [419, 207] on div "Upload" at bounding box center [421, 204] width 19 height 21
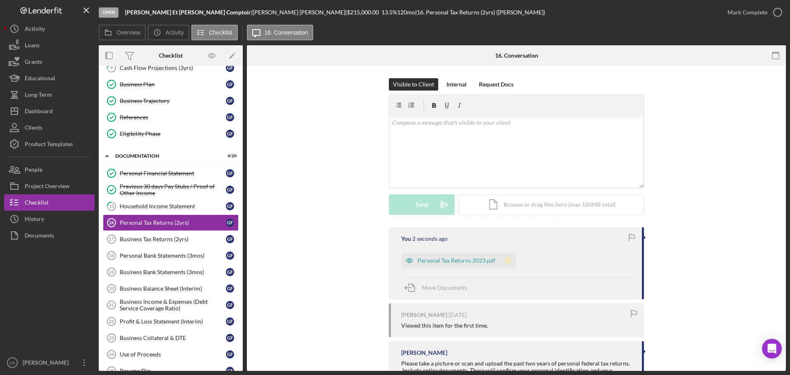
click at [506, 260] on icon "Icon/Star" at bounding box center [507, 260] width 16 height 16
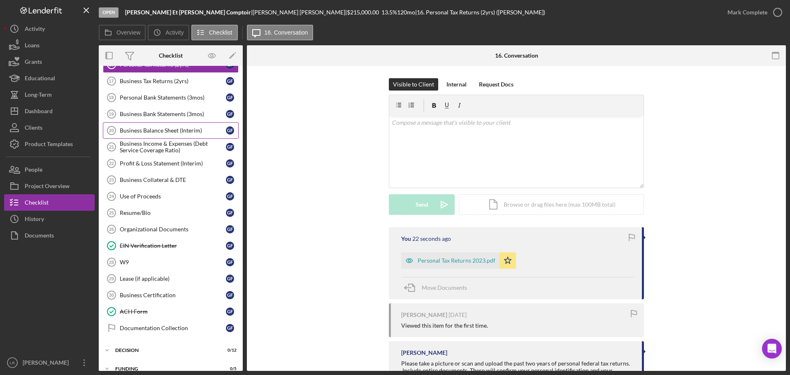
scroll to position [268, 0]
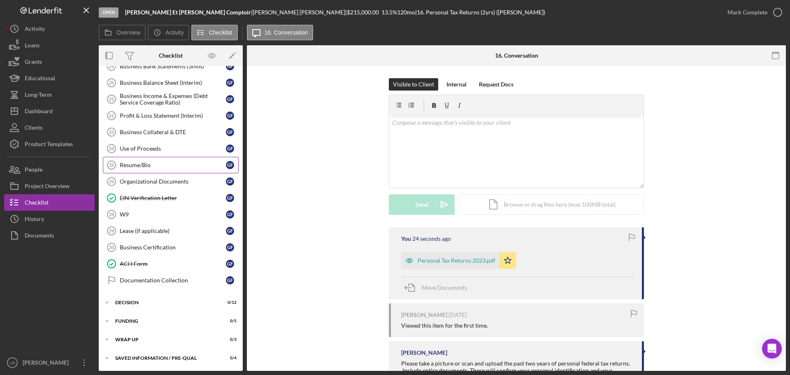
click at [140, 167] on div "Resume/Bio" at bounding box center [173, 165] width 106 height 7
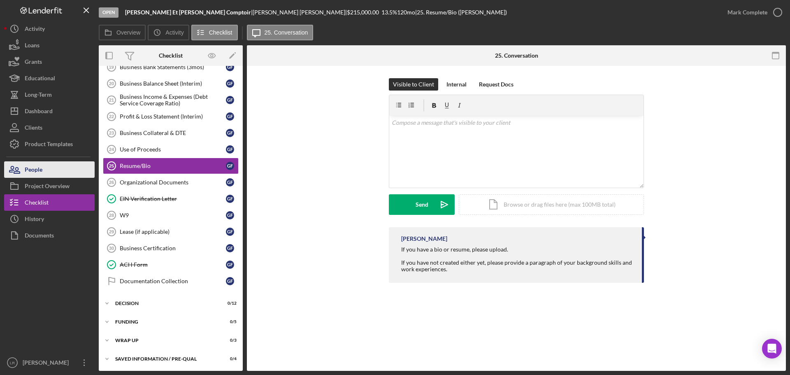
scroll to position [268, 0]
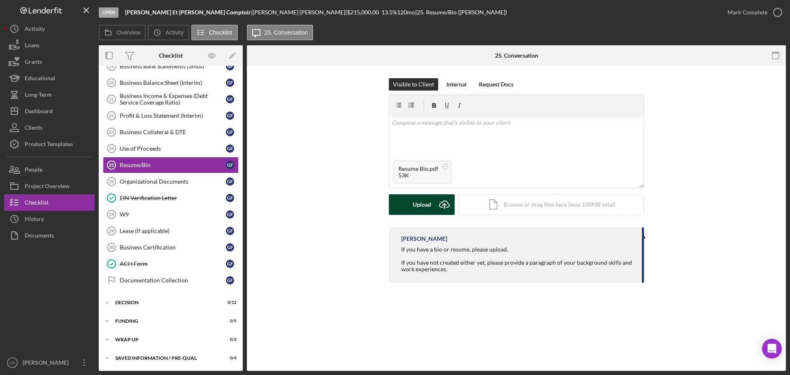
click at [411, 201] on button "Upload Icon/Upload" at bounding box center [422, 204] width 66 height 21
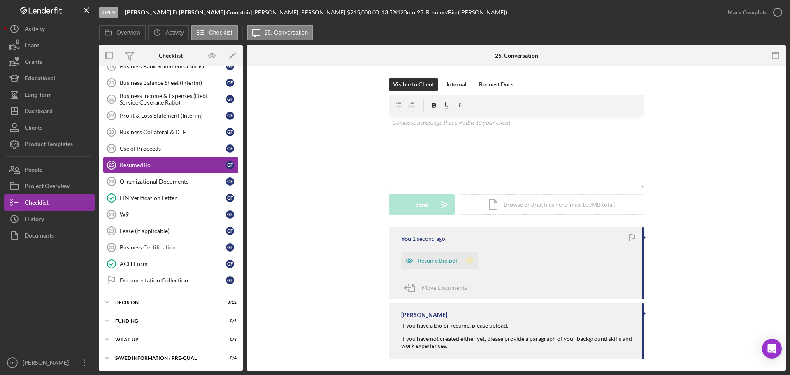
click at [471, 262] on icon "Icon/Star" at bounding box center [469, 260] width 16 height 16
click at [753, 14] on div "Mark Complete" at bounding box center [747, 12] width 40 height 16
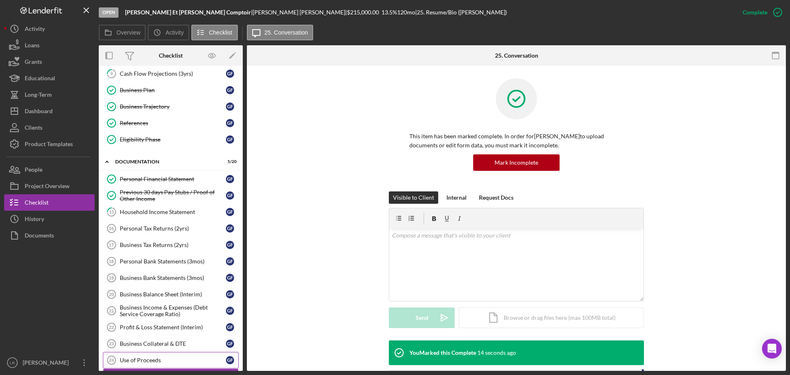
scroll to position [0, 0]
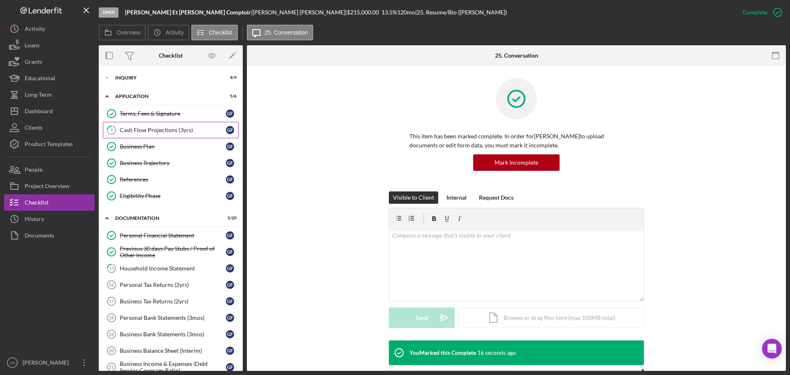
click at [167, 131] on div "Cash Flow Projections (3yrs)" at bounding box center [173, 130] width 106 height 7
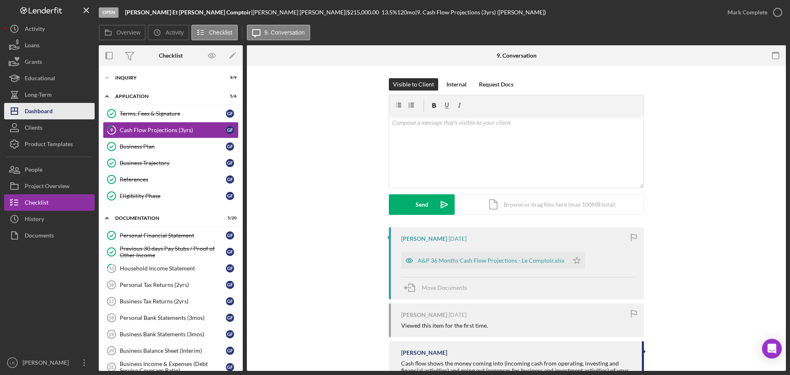
click at [59, 111] on button "Icon/Dashboard Dashboard" at bounding box center [49, 111] width 90 height 16
